Goal: Communication & Community: Share content

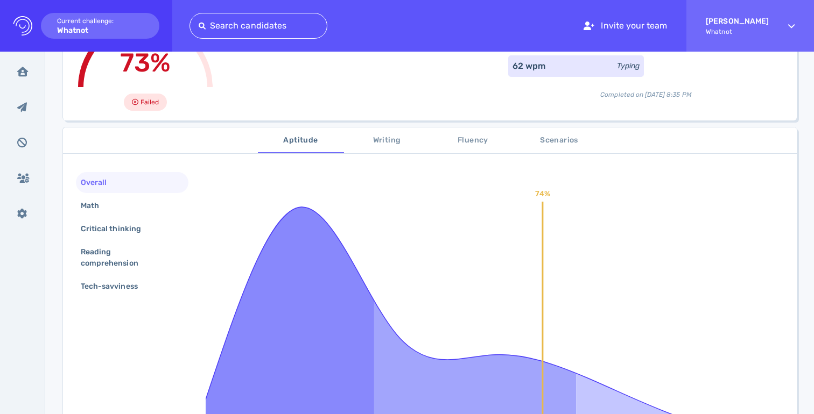
scroll to position [124, 0]
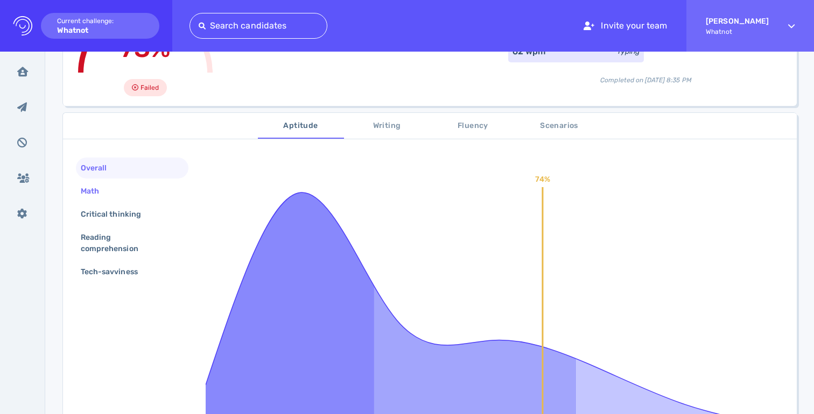
click at [132, 197] on div "Math" at bounding box center [132, 191] width 112 height 21
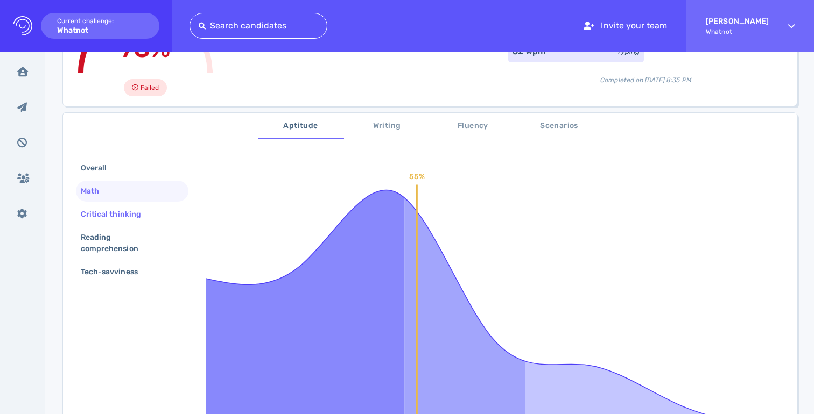
click at [135, 221] on div "Critical thinking" at bounding box center [116, 215] width 75 height 16
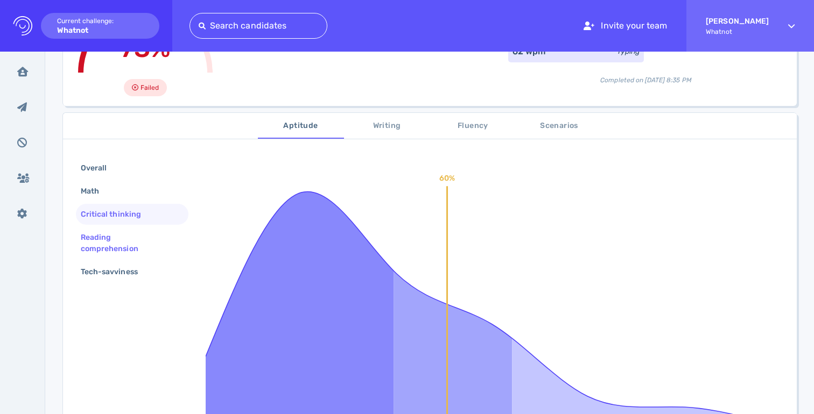
click at [137, 239] on div "Reading comprehension" at bounding box center [128, 243] width 98 height 27
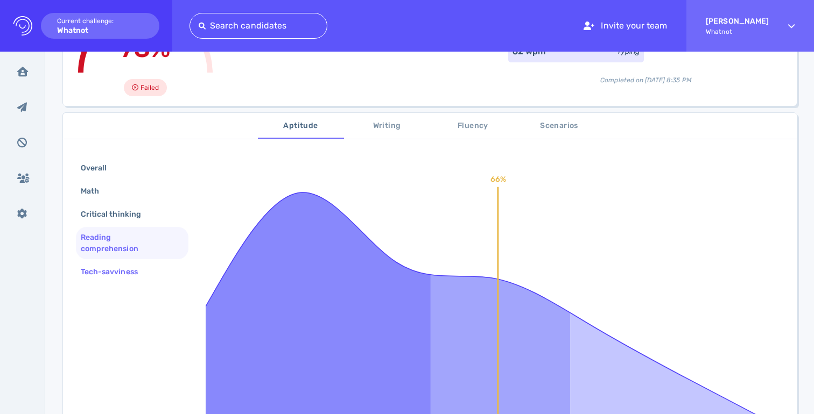
click at [140, 267] on div "Tech-savviness" at bounding box center [115, 272] width 72 height 16
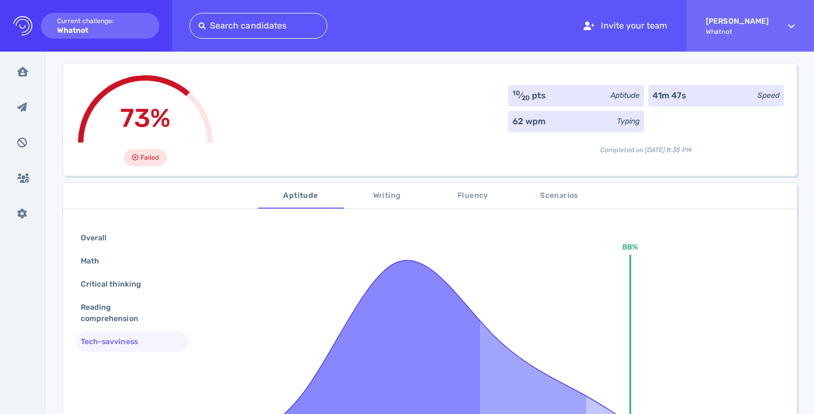
scroll to position [0, 0]
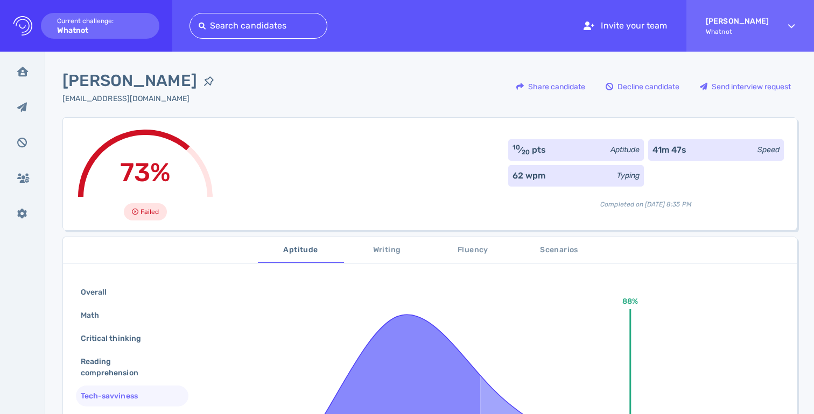
click at [395, 257] on button "Writing" at bounding box center [387, 250] width 86 height 26
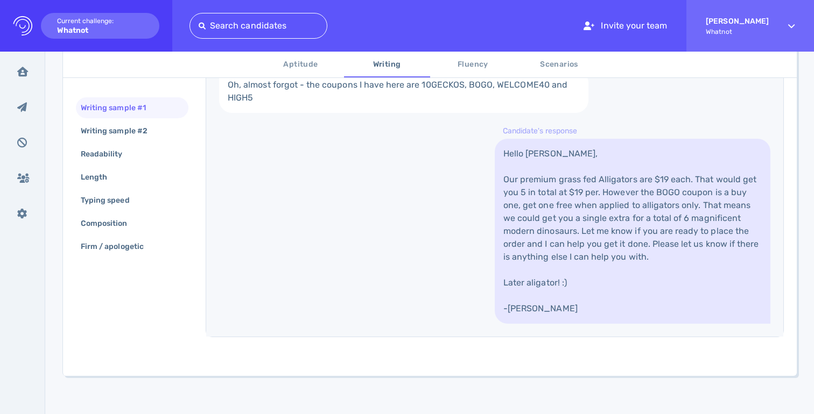
scroll to position [398, 0]
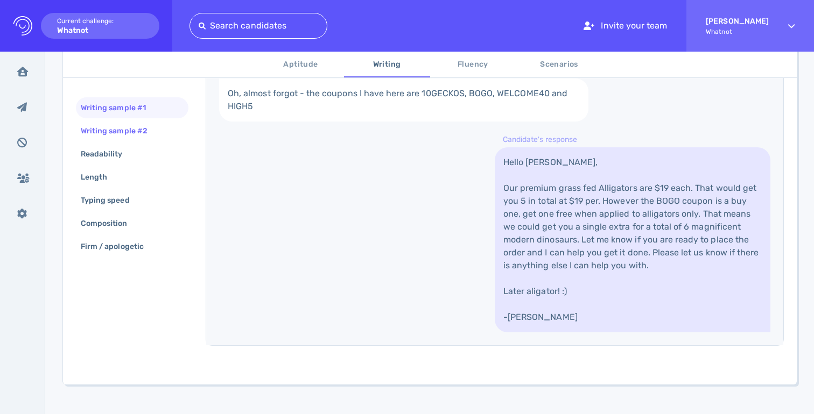
click at [159, 129] on div "Writing sample #2" at bounding box center [120, 131] width 82 height 16
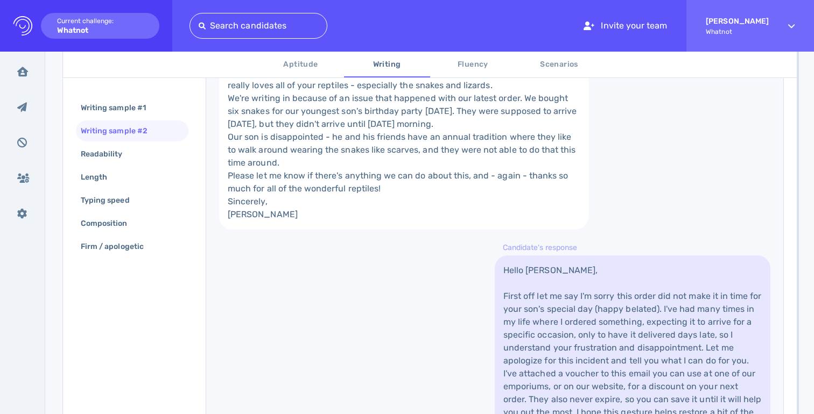
scroll to position [277, 0]
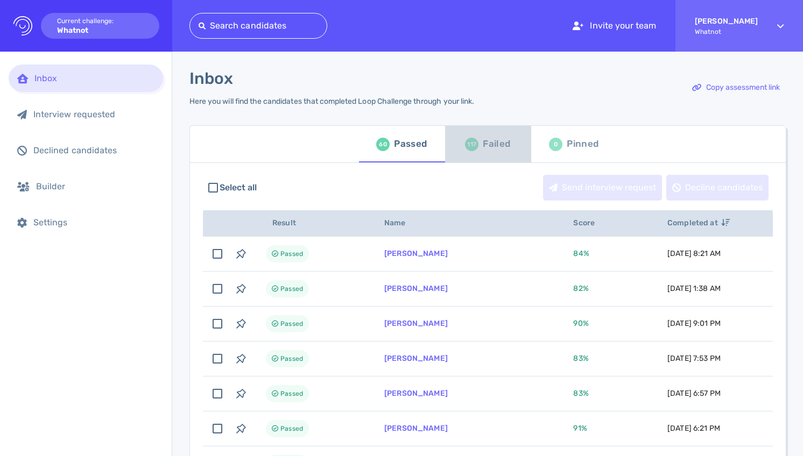
click at [488, 148] on div "Failed" at bounding box center [496, 144] width 27 height 16
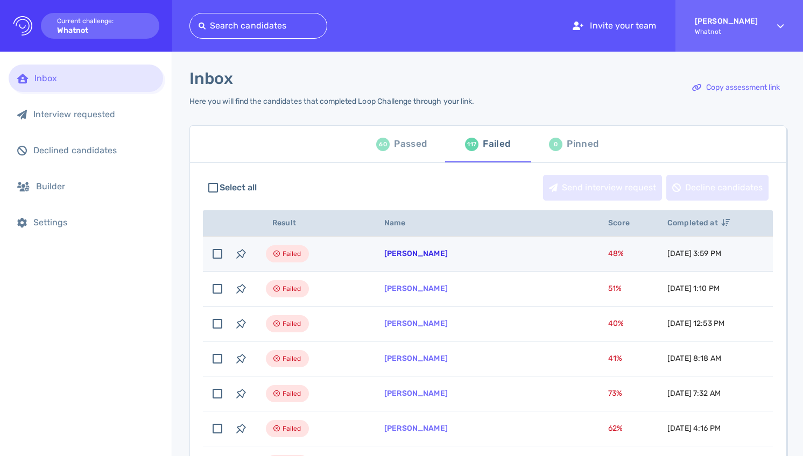
click at [401, 256] on link "Alyssa Wood" at bounding box center [415, 253] width 63 height 9
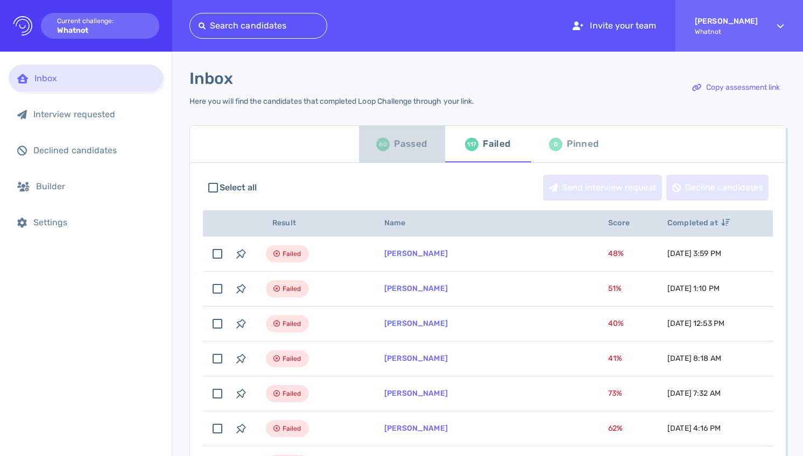
click at [387, 144] on div "60 Passed" at bounding box center [401, 144] width 51 height 30
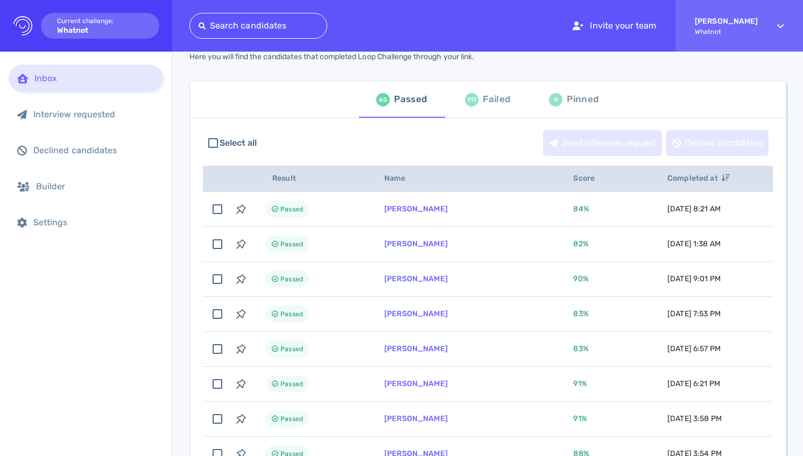
scroll to position [47, 0]
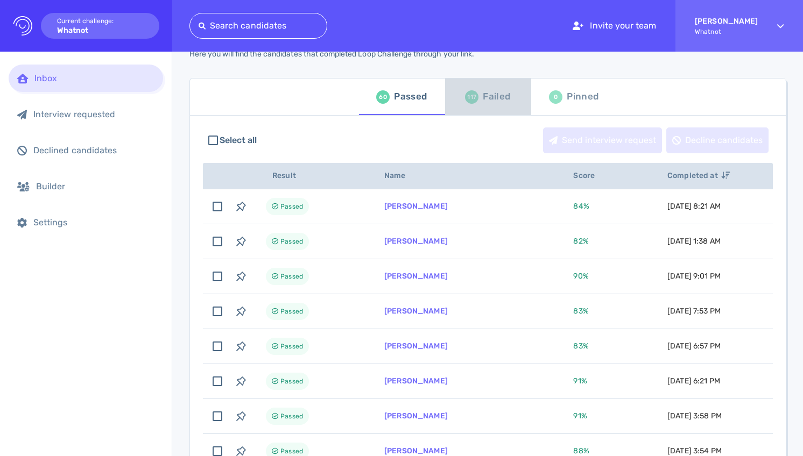
click at [491, 94] on div "Failed" at bounding box center [496, 97] width 27 height 16
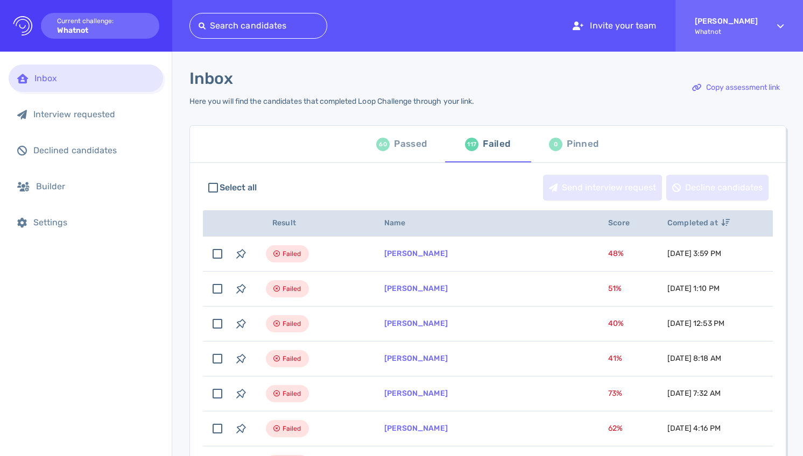
scroll to position [7, 0]
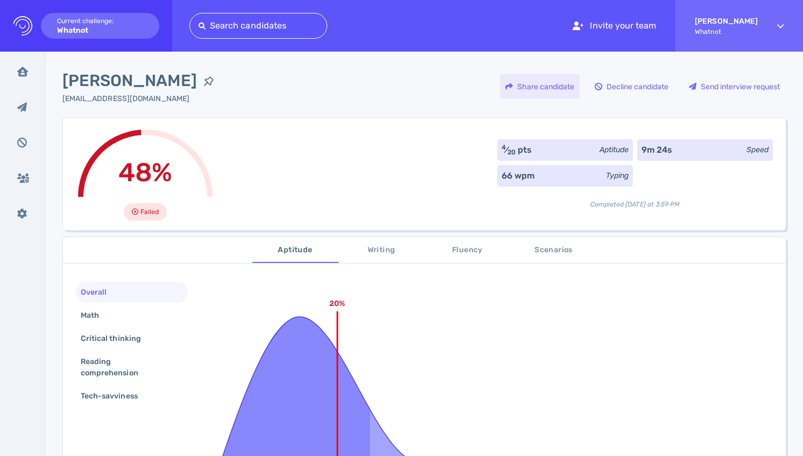
click at [550, 89] on div "Share candidate" at bounding box center [540, 86] width 80 height 25
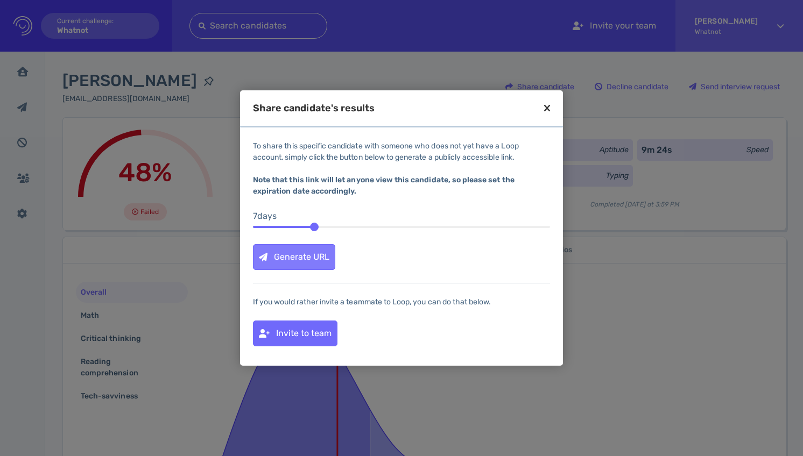
click at [317, 261] on div "Generate URL" at bounding box center [293, 257] width 81 height 25
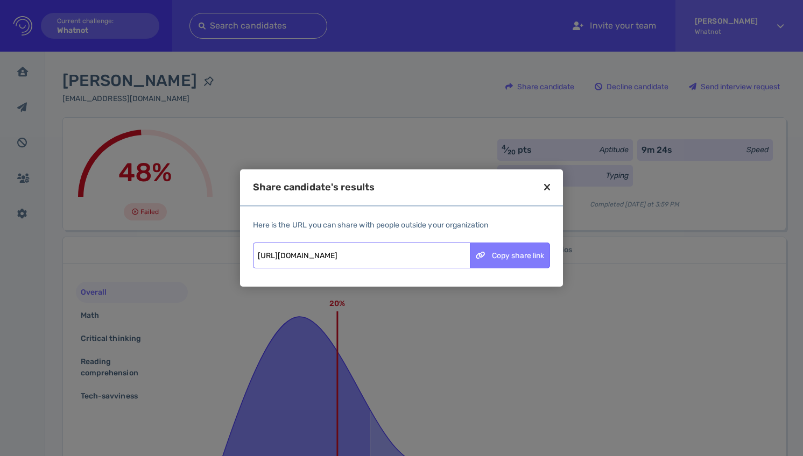
click at [497, 262] on div "Copy share link" at bounding box center [509, 255] width 79 height 25
click at [504, 253] on div "Copy share link" at bounding box center [509, 255] width 79 height 25
